Goal: Navigation & Orientation: Find specific page/section

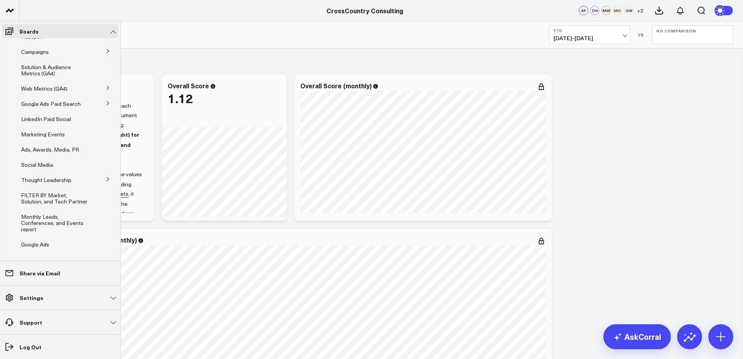
scroll to position [59, 0]
click at [32, 166] on span "Social Media" at bounding box center [37, 161] width 32 height 7
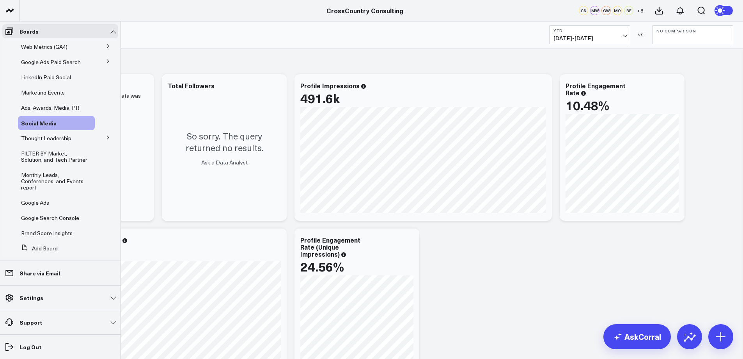
scroll to position [121, 0]
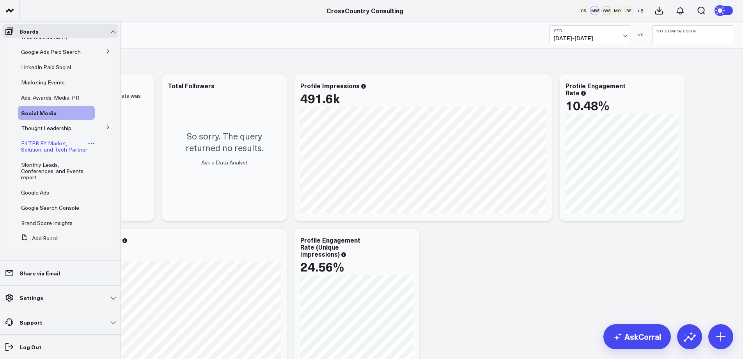
click at [43, 139] on span "FILTER BY Market, Solution, and Tech Partner" at bounding box center [54, 146] width 66 height 14
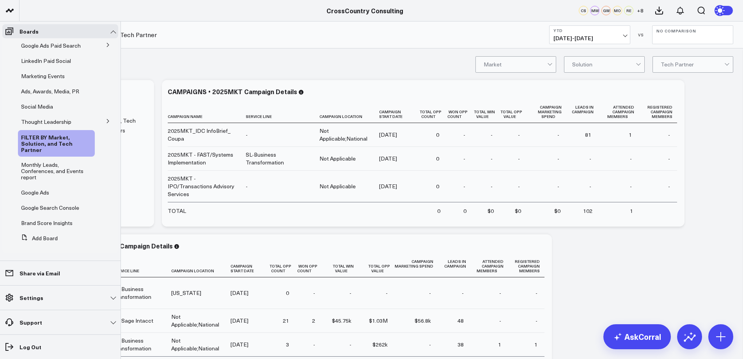
scroll to position [121, 0]
click at [55, 224] on span "Brand Score Insights" at bounding box center [46, 222] width 51 height 7
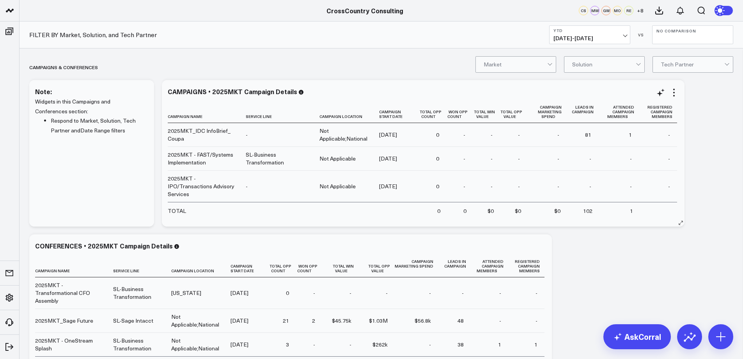
scroll to position [0, 0]
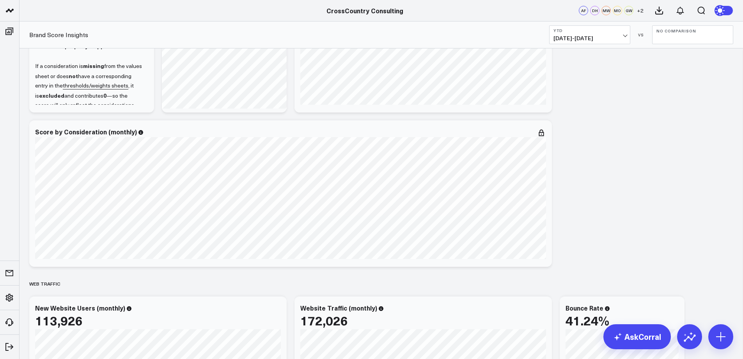
scroll to position [122, 0]
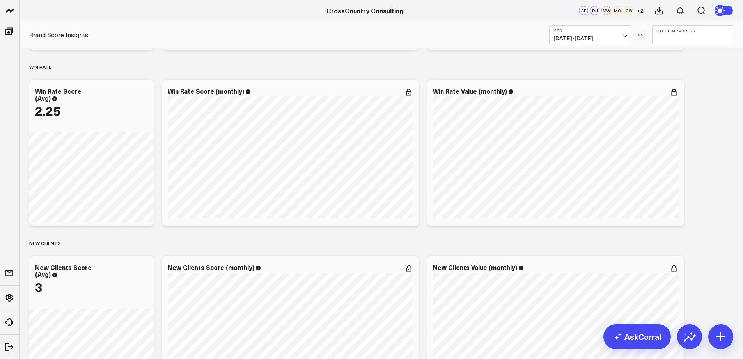
scroll to position [2341, 0]
